Goal: Task Accomplishment & Management: Use online tool/utility

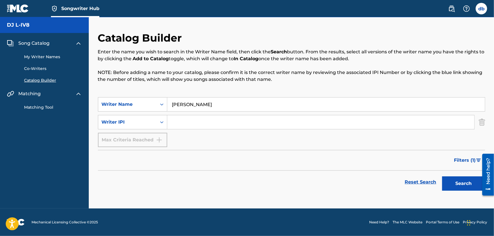
click at [40, 58] on link "My Writer Names" at bounding box center [53, 57] width 58 height 6
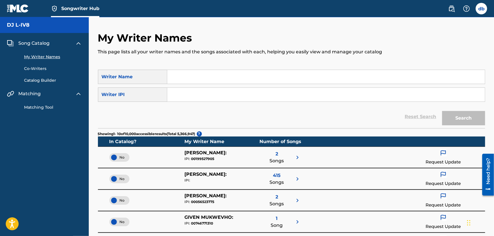
click at [183, 76] on input "Search Form" at bounding box center [326, 77] width 318 height 14
type input "DJ L-IV8"
click at [463, 114] on button "Search" at bounding box center [463, 118] width 43 height 14
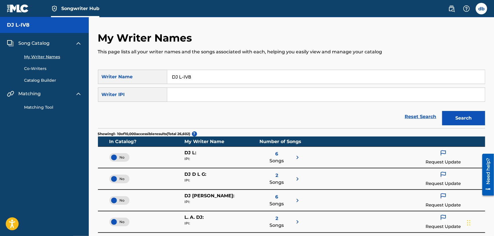
click at [113, 96] on div "Writer IPI" at bounding box center [132, 94] width 69 height 14
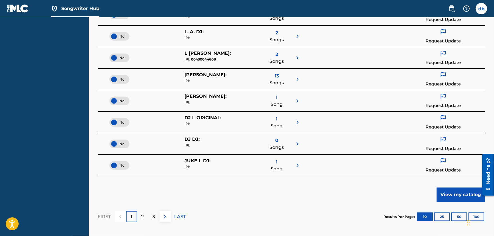
scroll to position [200, 0]
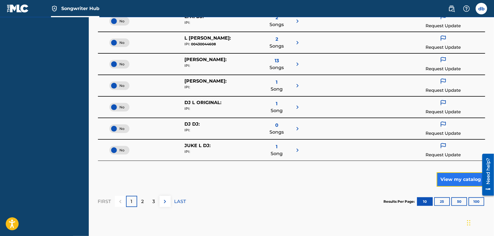
click at [459, 177] on button "View my catalog" at bounding box center [461, 179] width 48 height 14
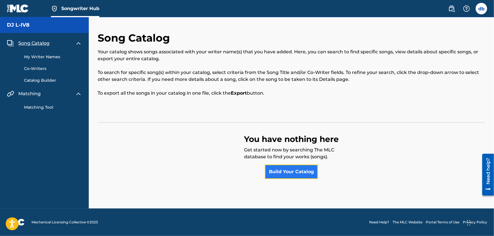
click at [294, 173] on link "Build Your Catalog" at bounding box center [291, 171] width 53 height 14
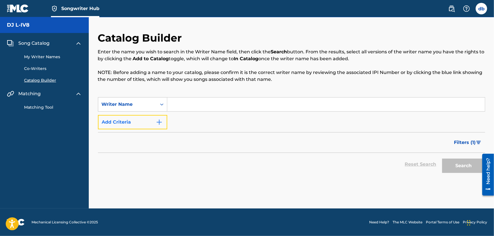
click at [125, 125] on button "Add Criteria" at bounding box center [132, 122] width 69 height 14
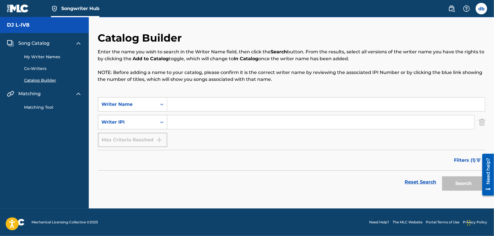
click at [158, 124] on div "Search Form" at bounding box center [162, 122] width 10 height 10
click at [114, 137] on div "Writer IPI" at bounding box center [132, 136] width 69 height 14
click at [155, 107] on div "Writer Name" at bounding box center [127, 104] width 58 height 11
click at [106, 119] on div "Writer Name" at bounding box center [132, 118] width 69 height 14
click at [106, 127] on div "Writer IPI" at bounding box center [127, 122] width 58 height 11
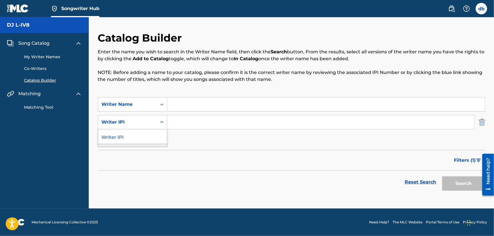
click at [484, 124] on img "Search Form" at bounding box center [482, 122] width 6 height 14
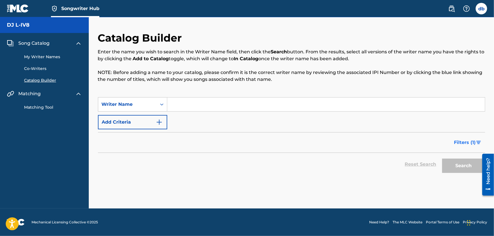
click at [461, 143] on span "Filters ( 1 )" at bounding box center [465, 142] width 22 height 7
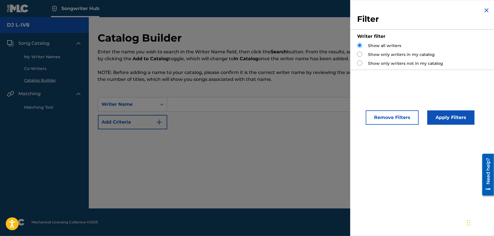
click at [286, 152] on div "Reset Search Search" at bounding box center [291, 140] width 387 height 23
click at [486, 10] on img "Search Form" at bounding box center [486, 10] width 7 height 7
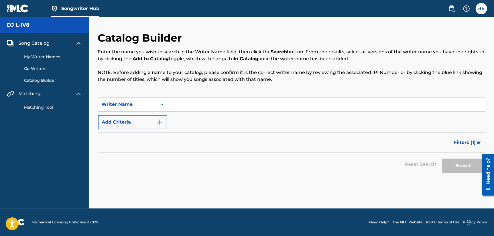
click at [10, 93] on img at bounding box center [10, 93] width 7 height 7
click at [78, 94] on img at bounding box center [78, 93] width 7 height 7
click at [44, 106] on link "Matching Tool" at bounding box center [53, 107] width 58 height 6
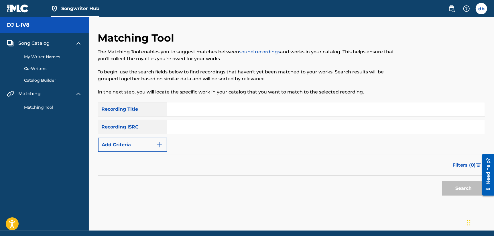
click at [183, 113] on input "Search Form" at bounding box center [326, 109] width 318 height 14
type input "No Pancakes In Heaven"
click at [442, 181] on button "Search" at bounding box center [463, 188] width 43 height 14
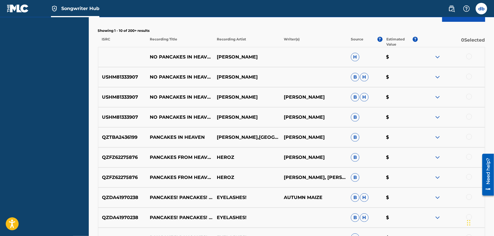
scroll to position [172, 0]
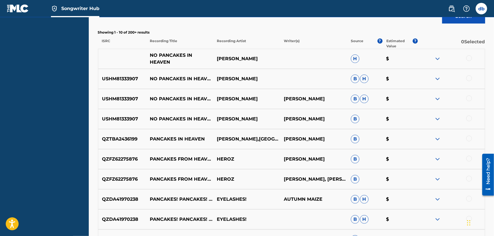
click at [160, 60] on p "NO PANCAKES IN HEAVEN" at bounding box center [179, 59] width 67 height 14
click at [114, 56] on div "NO PANCAKES IN HEAVEN [PERSON_NAME] H $" at bounding box center [291, 59] width 387 height 20
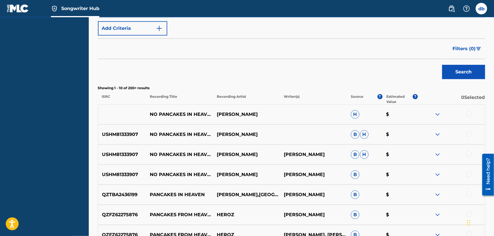
scroll to position [112, 0]
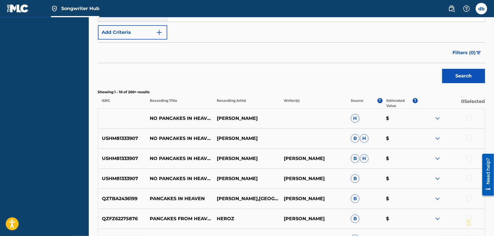
click at [354, 119] on span "H" at bounding box center [355, 118] width 9 height 9
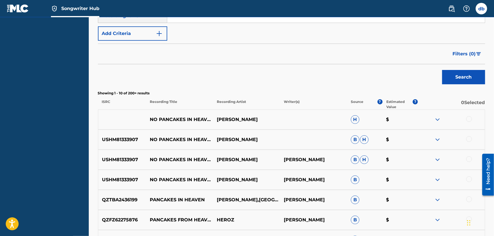
scroll to position [83, 0]
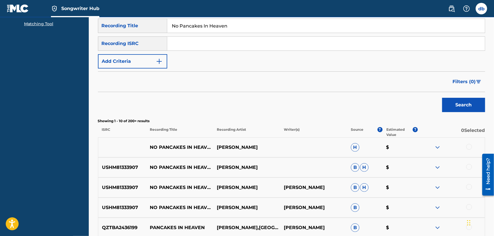
click at [437, 148] on img at bounding box center [437, 147] width 7 height 7
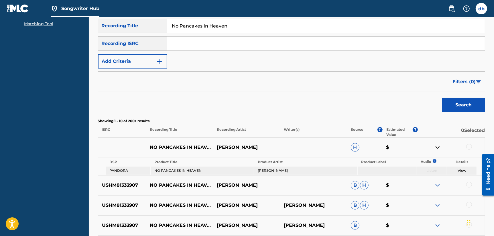
click at [435, 148] on img at bounding box center [437, 147] width 7 height 7
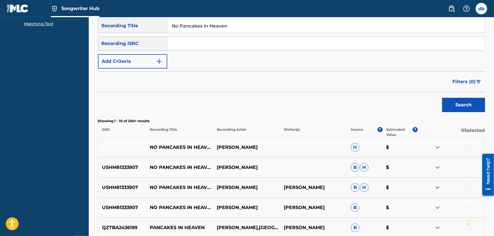
click at [106, 130] on p "ISRC" at bounding box center [122, 132] width 48 height 10
click at [125, 42] on div "Recording ISRC" at bounding box center [132, 43] width 69 height 14
